Goal: Transaction & Acquisition: Obtain resource

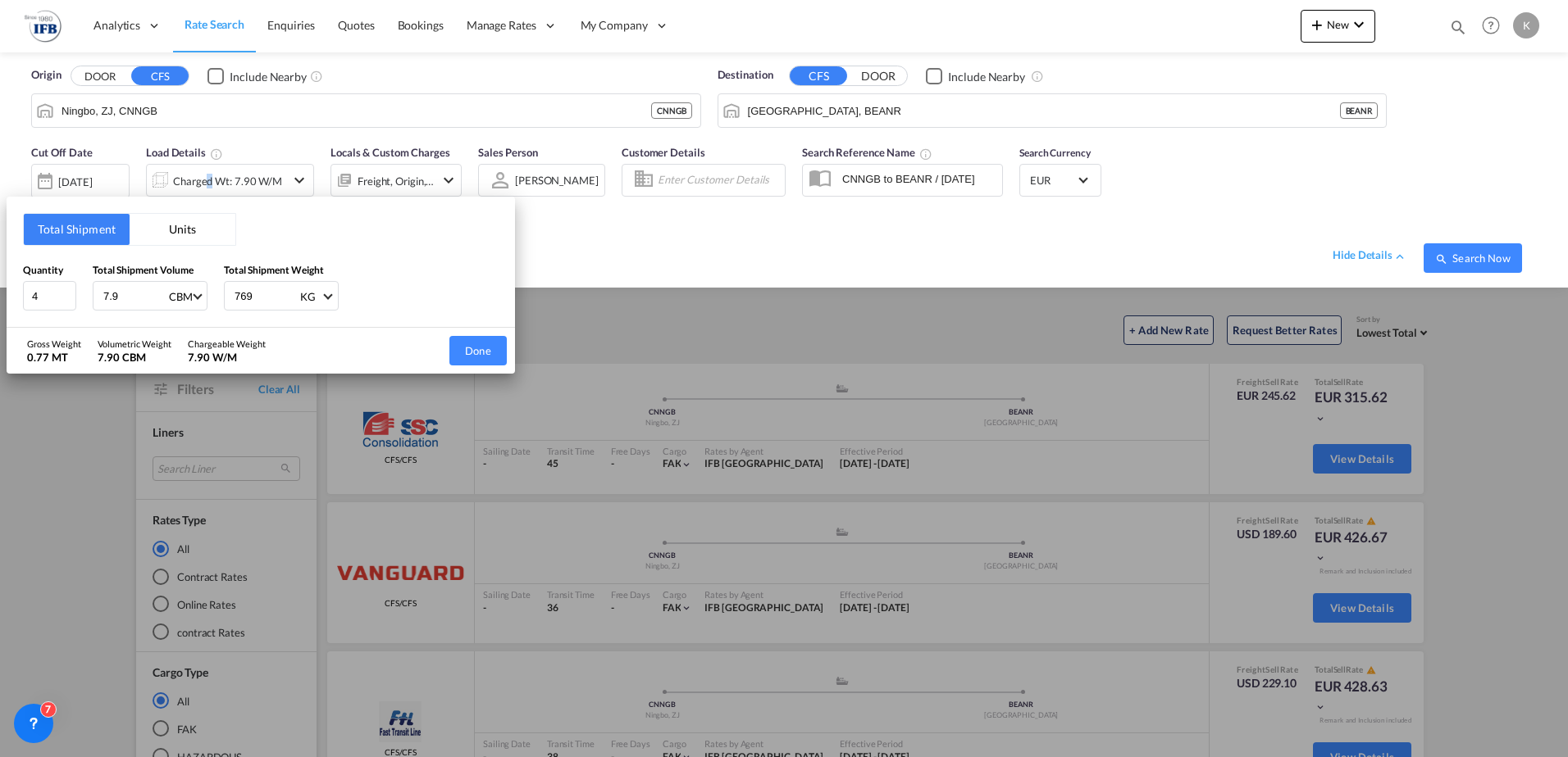
click at [217, 25] on div "Total Shipment Units Quantity 4 Total Shipment Volume 7.9 CBM CBM CFT Total Shi…" at bounding box center [784, 378] width 1568 height 757
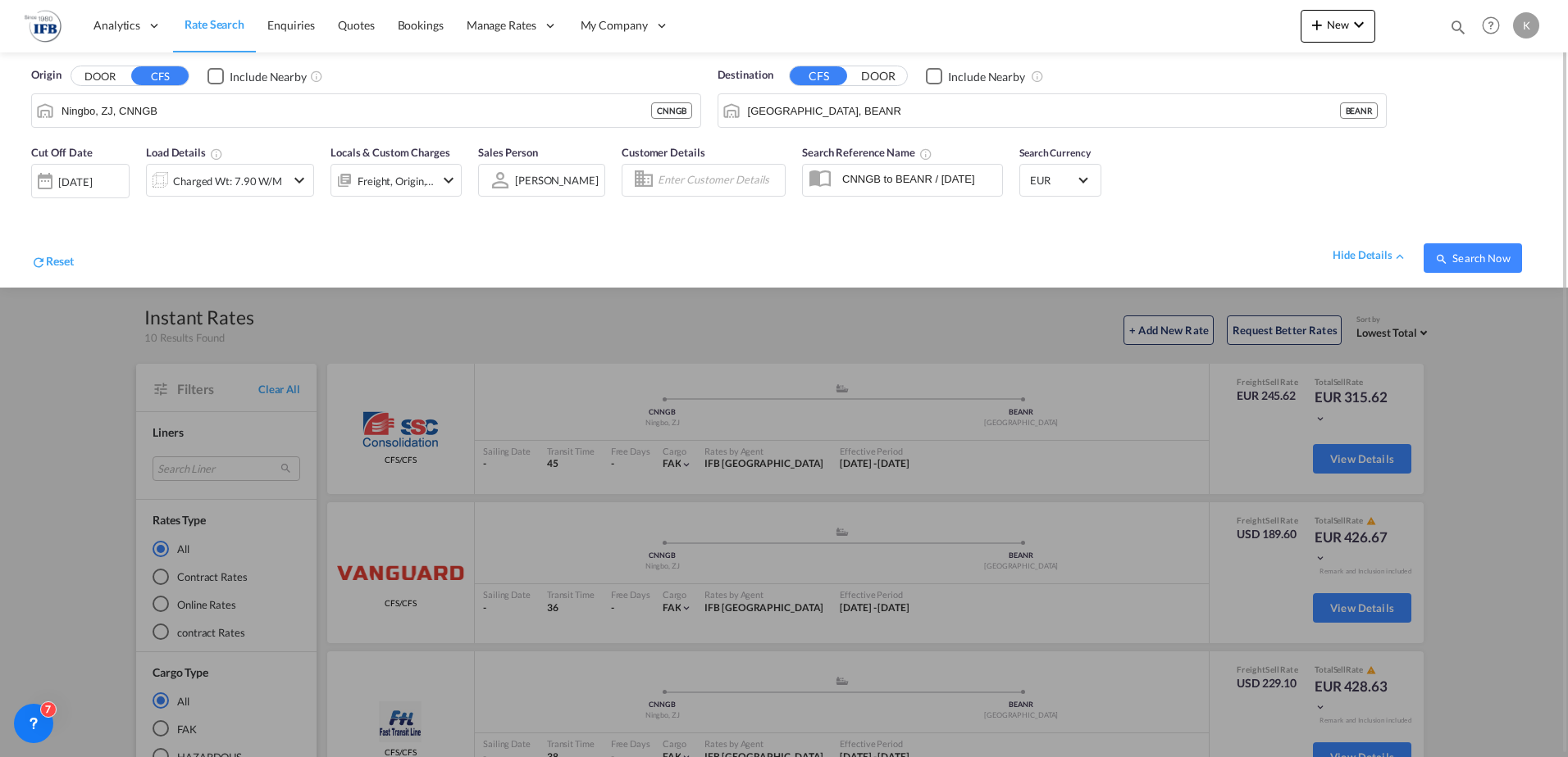
click at [211, 25] on span "Rate Search" at bounding box center [214, 24] width 60 height 14
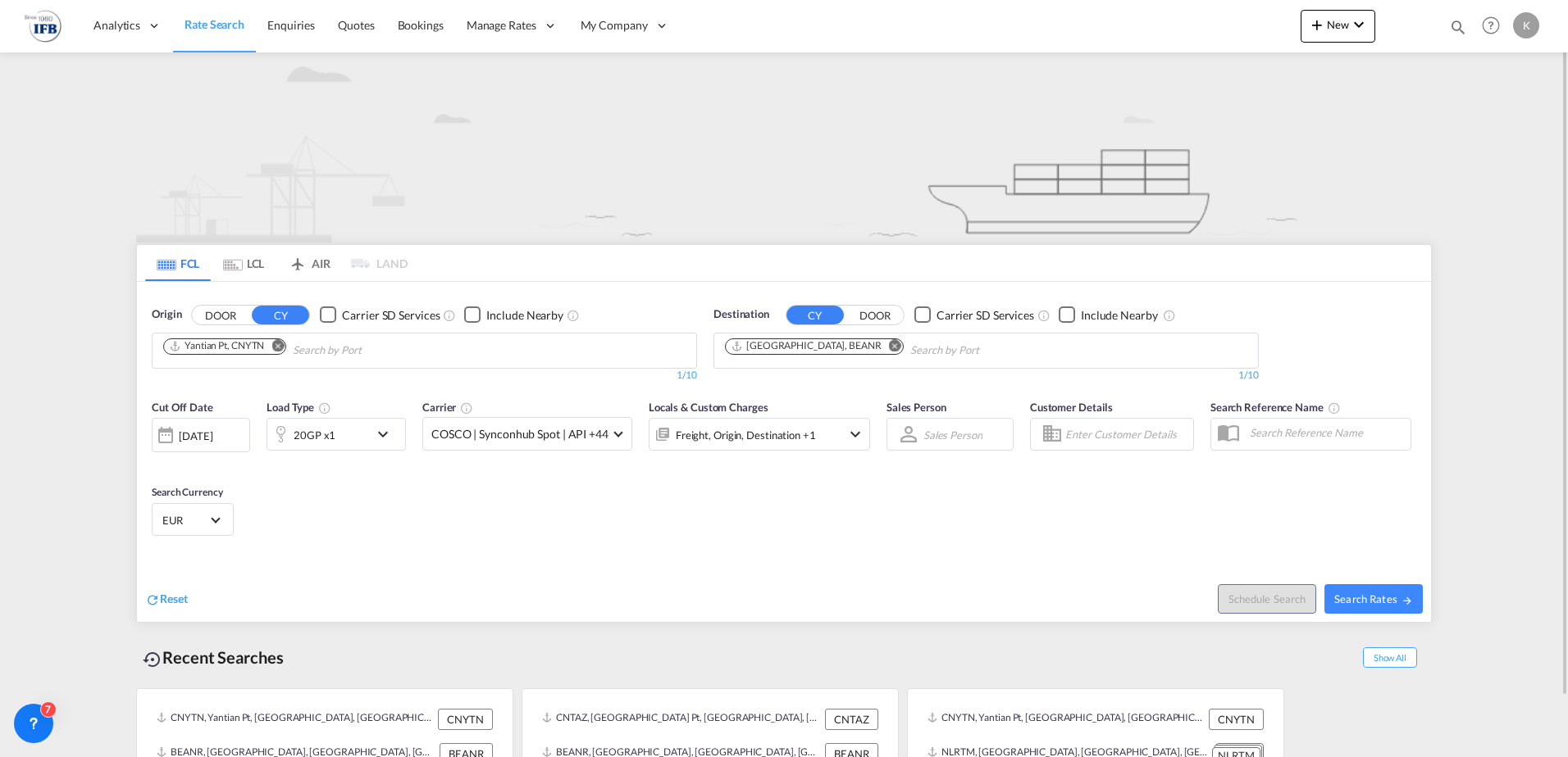
click at [281, 347] on md-icon "Remove" at bounding box center [277, 345] width 12 height 12
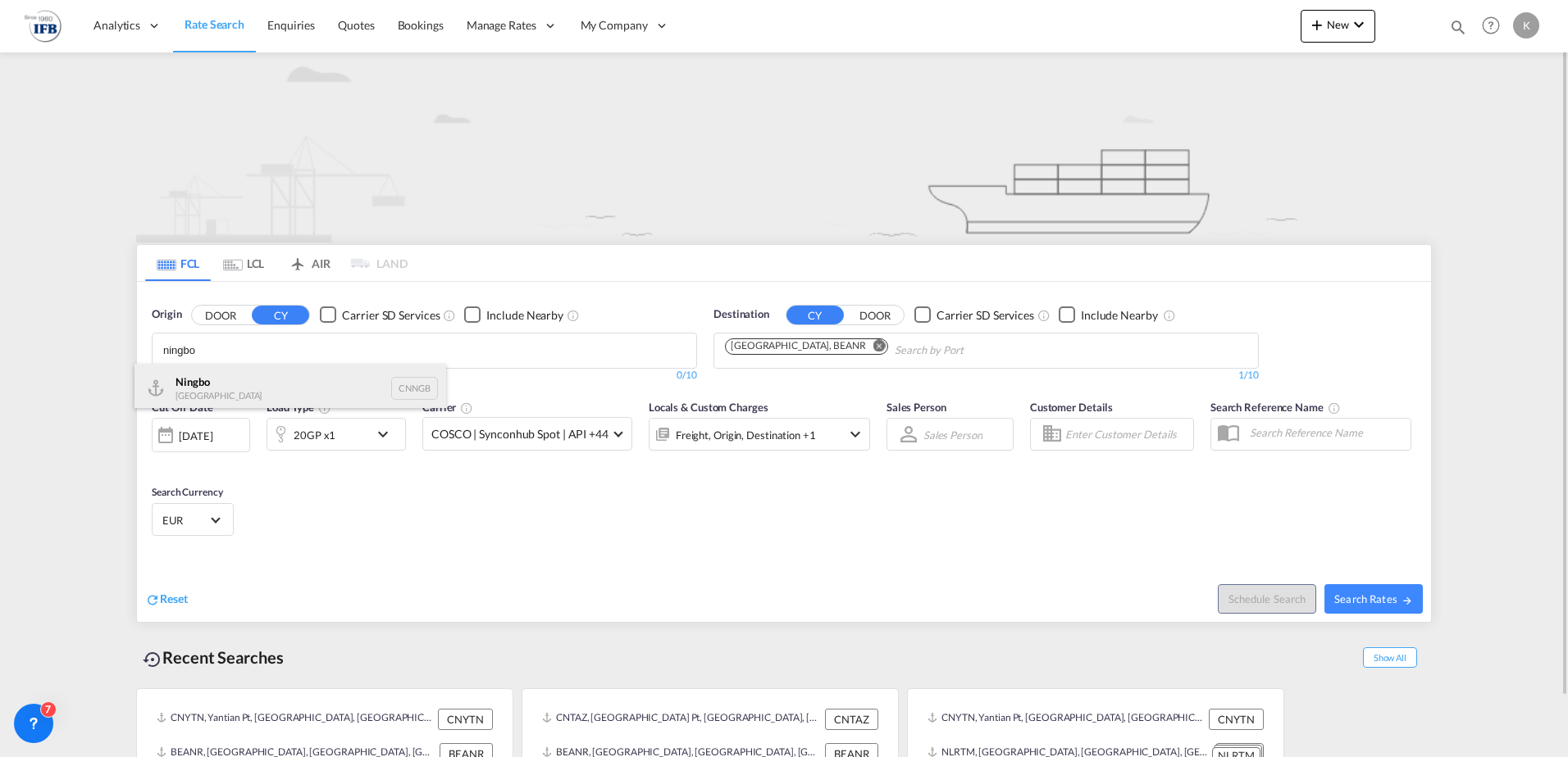
type input "ningbo"
click at [227, 381] on div "Ningbo China CNNGB" at bounding box center [290, 388] width 312 height 49
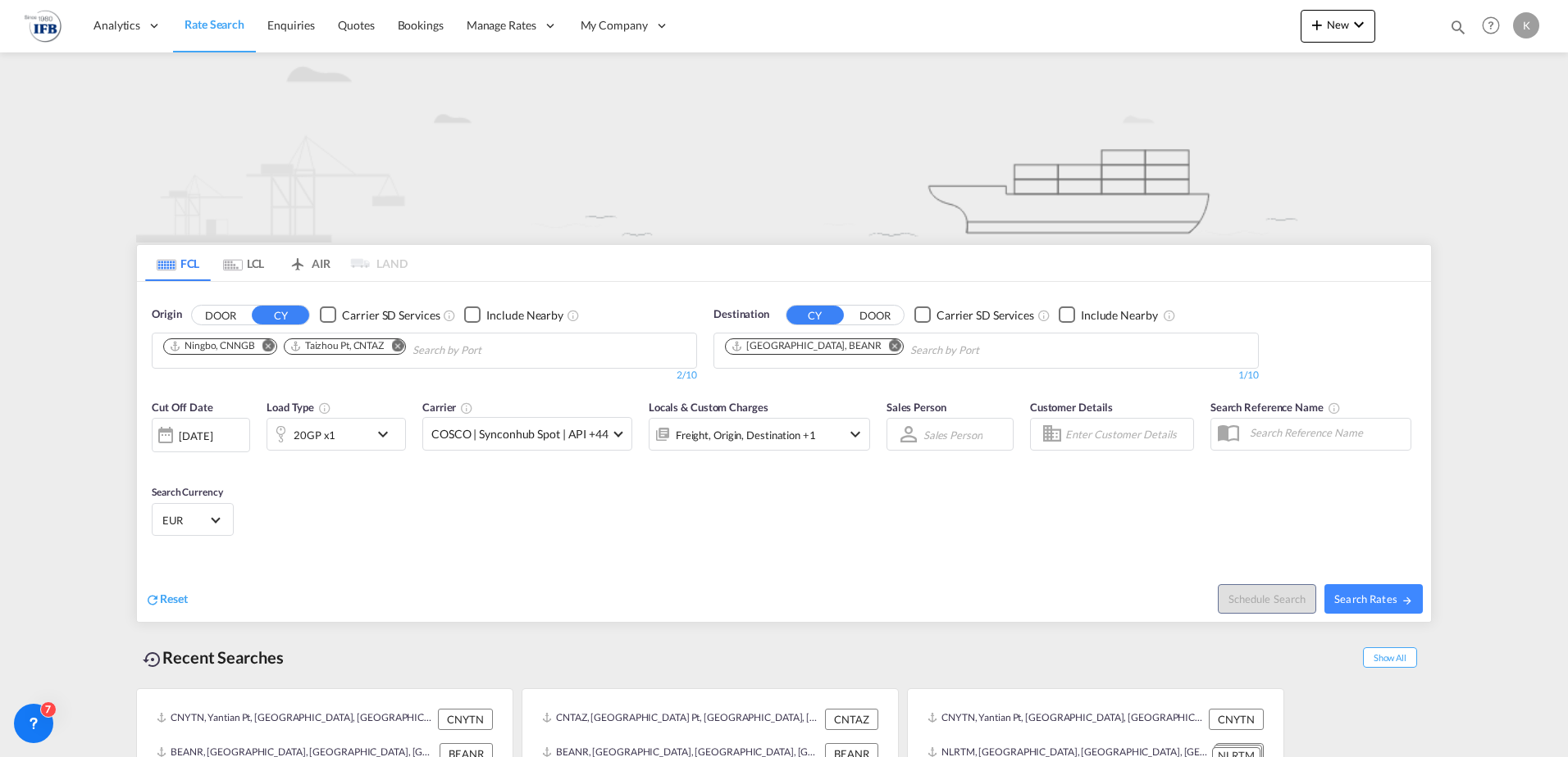
click at [403, 348] on md-icon "Remove" at bounding box center [397, 345] width 12 height 12
click at [381, 431] on md-icon "icon-chevron-down" at bounding box center [387, 434] width 28 height 20
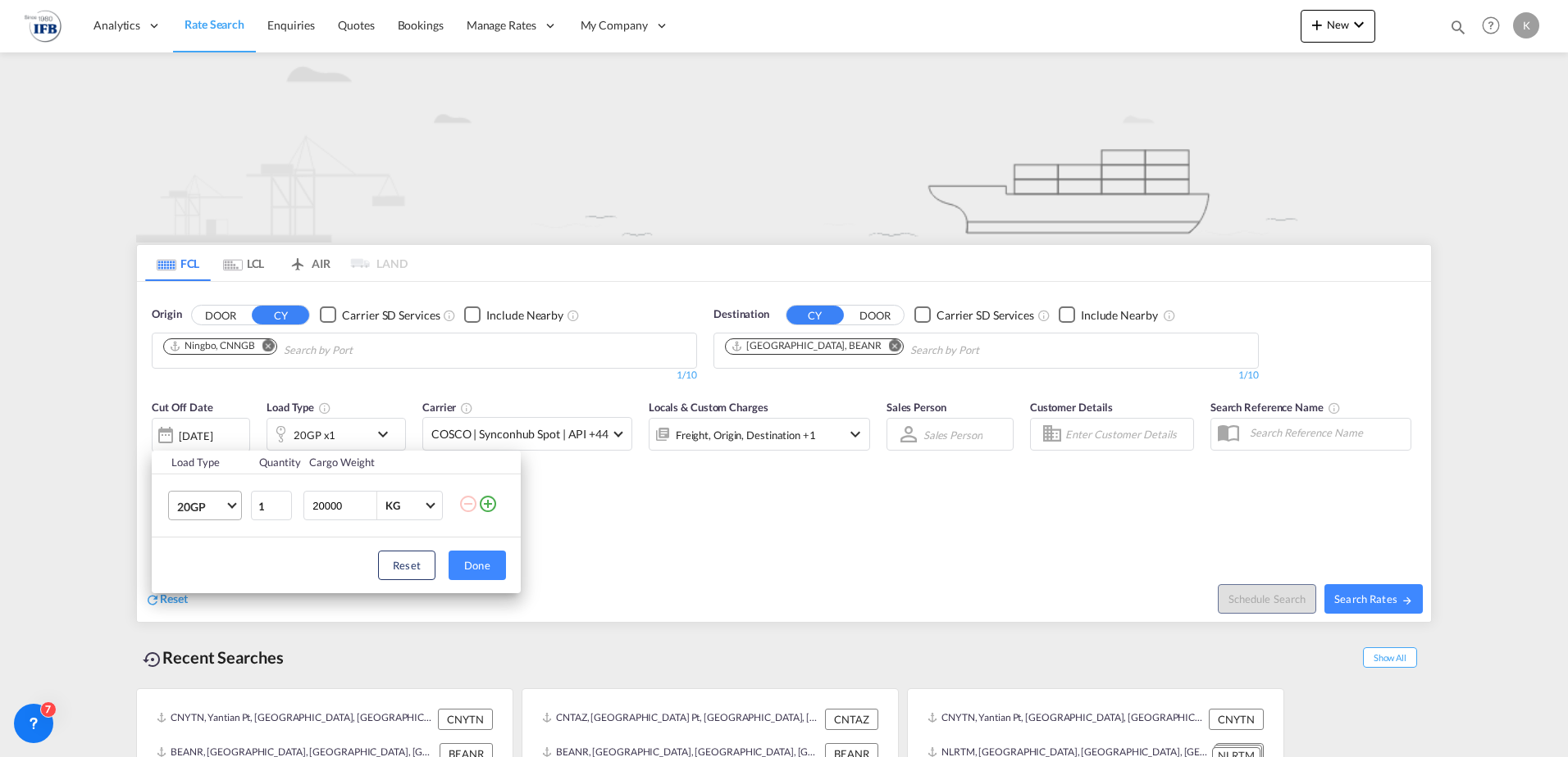
click at [199, 504] on span "20GP" at bounding box center [201, 506] width 48 height 16
click at [206, 577] on md-option "40HC" at bounding box center [220, 584] width 111 height 39
click at [468, 558] on button "Done" at bounding box center [477, 565] width 57 height 29
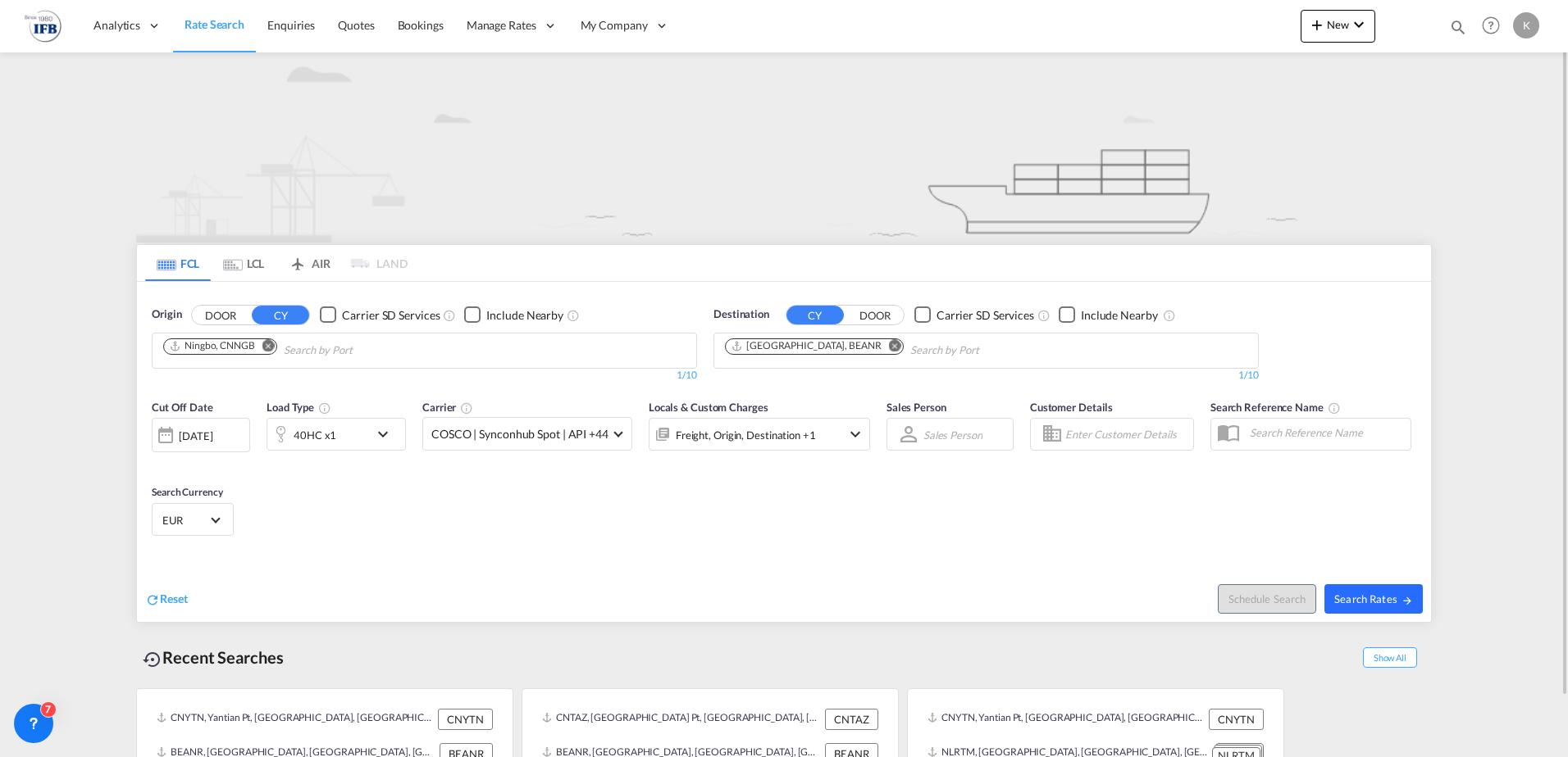
click at [1350, 593] on span "Search Rates" at bounding box center [1373, 599] width 79 height 13
type input "CNNGB to BEANR / [DATE]"
